Goal: Navigation & Orientation: Understand site structure

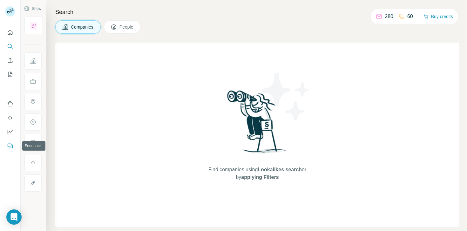
click at [11, 145] on icon "Feedback" at bounding box center [10, 146] width 6 height 6
click at [11, 74] on icon "My lists" at bounding box center [10, 74] width 6 height 6
click at [10, 36] on button "Quick start" at bounding box center [10, 32] width 10 height 11
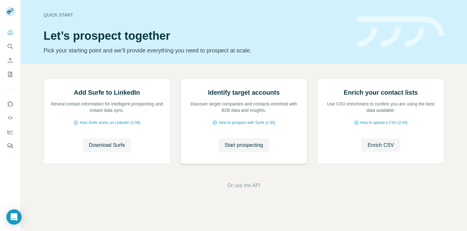
scroll to position [44, 0]
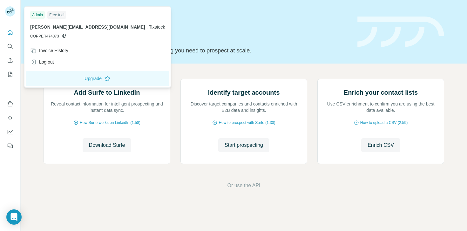
click at [11, 14] on rect at bounding box center [10, 11] width 10 height 10
click at [7, 42] on button "Search" at bounding box center [10, 46] width 10 height 11
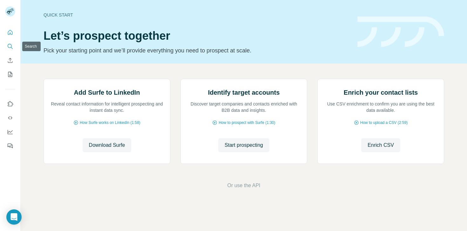
click at [9, 30] on icon "Quick start" at bounding box center [10, 32] width 6 height 6
click at [10, 119] on icon "Use Surfe API" at bounding box center [10, 118] width 6 height 6
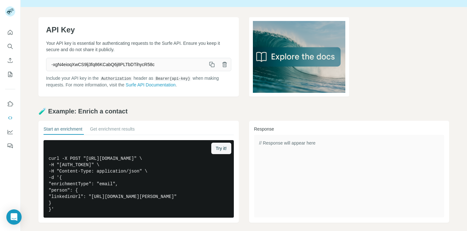
scroll to position [21, 0]
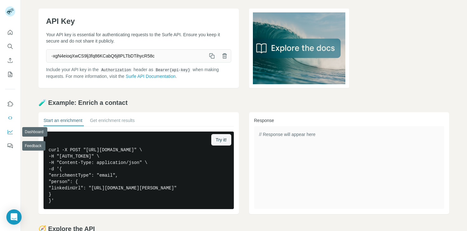
click at [10, 132] on icon "Dashboard" at bounding box center [10, 132] width 6 height 6
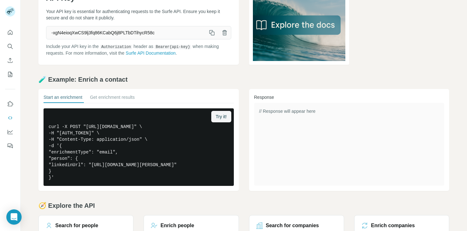
scroll to position [102, 0]
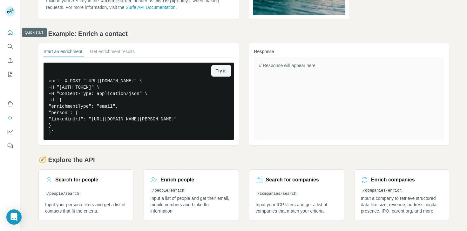
click at [7, 27] on button "Quick start" at bounding box center [10, 32] width 10 height 11
